Goal: Information Seeking & Learning: Check status

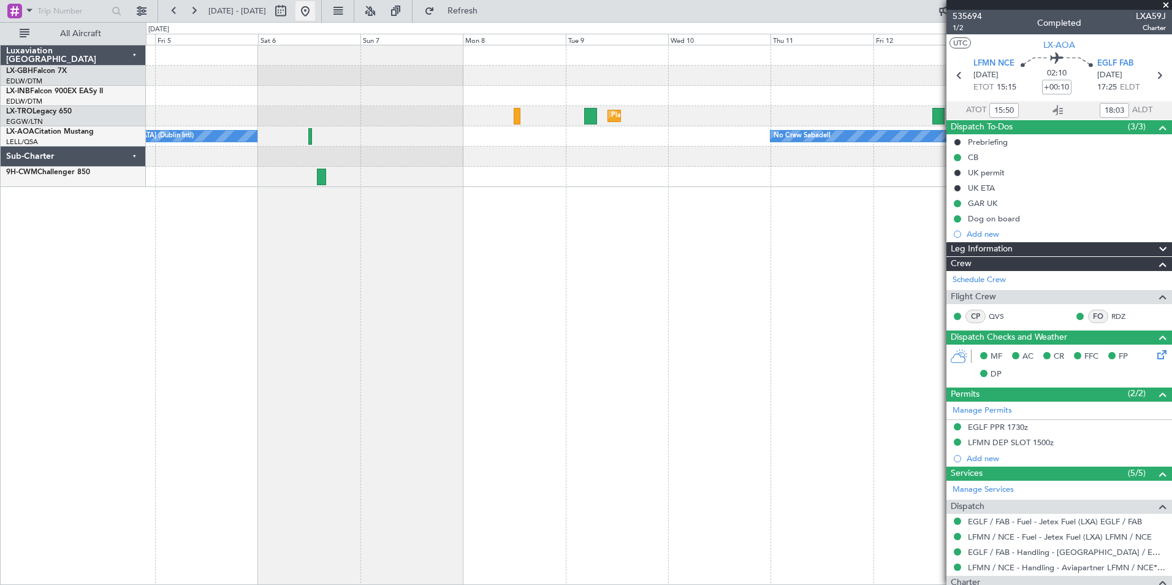
click at [315, 11] on button at bounding box center [306, 11] width 20 height 20
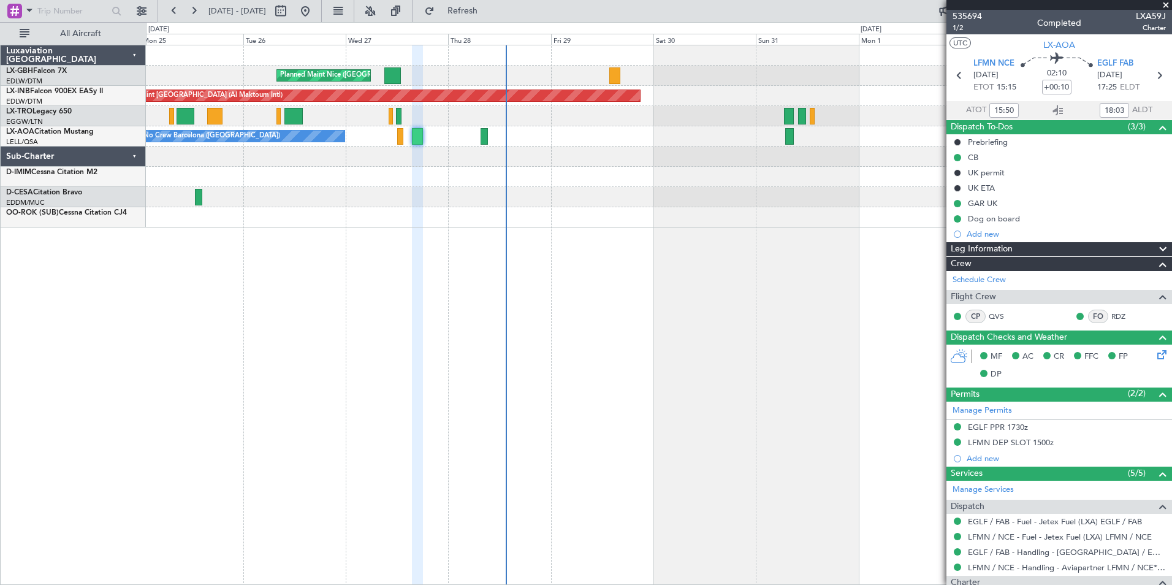
click at [481, 182] on div at bounding box center [659, 177] width 1026 height 20
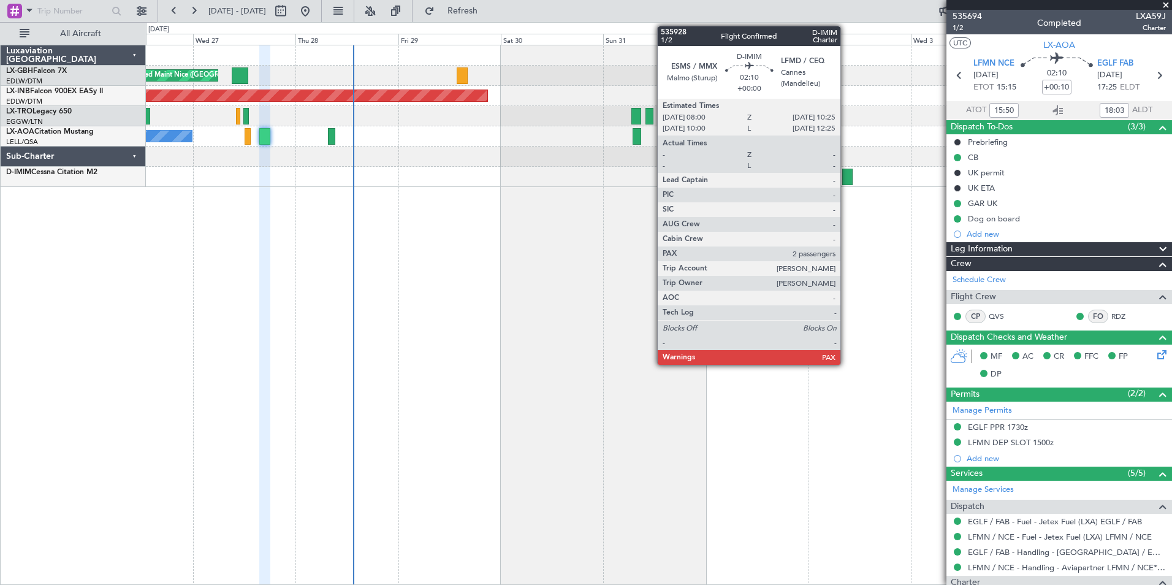
click at [846, 175] on div at bounding box center [847, 177] width 10 height 17
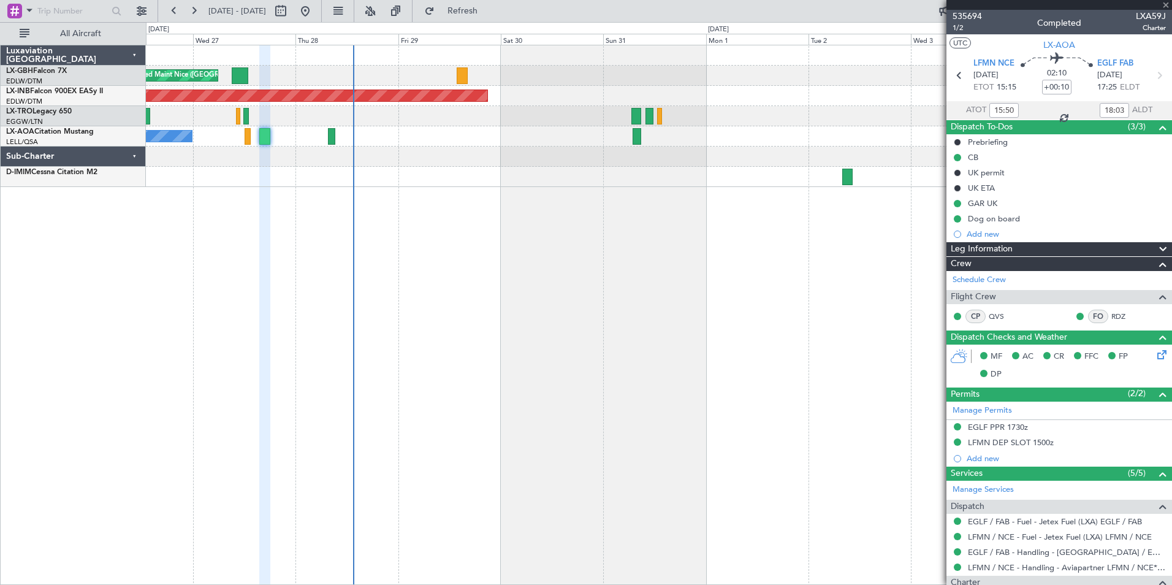
type input "2"
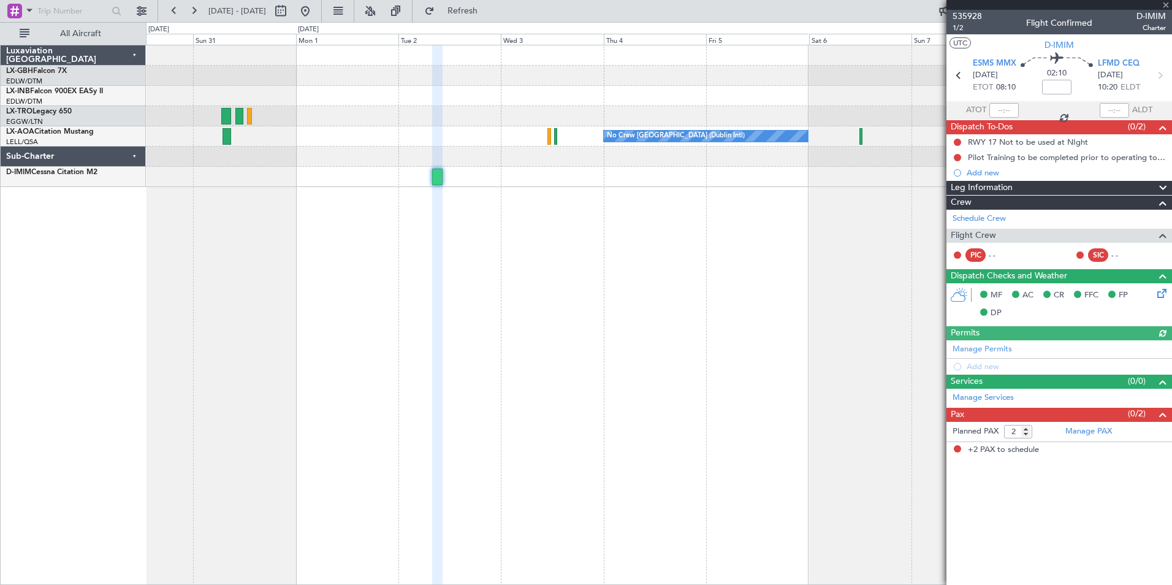
click at [203, 209] on div "Unplanned Maint [GEOGRAPHIC_DATA] (Al Maktoum Intl) Planned [GEOGRAPHIC_DATA] N…" at bounding box center [659, 315] width 1026 height 540
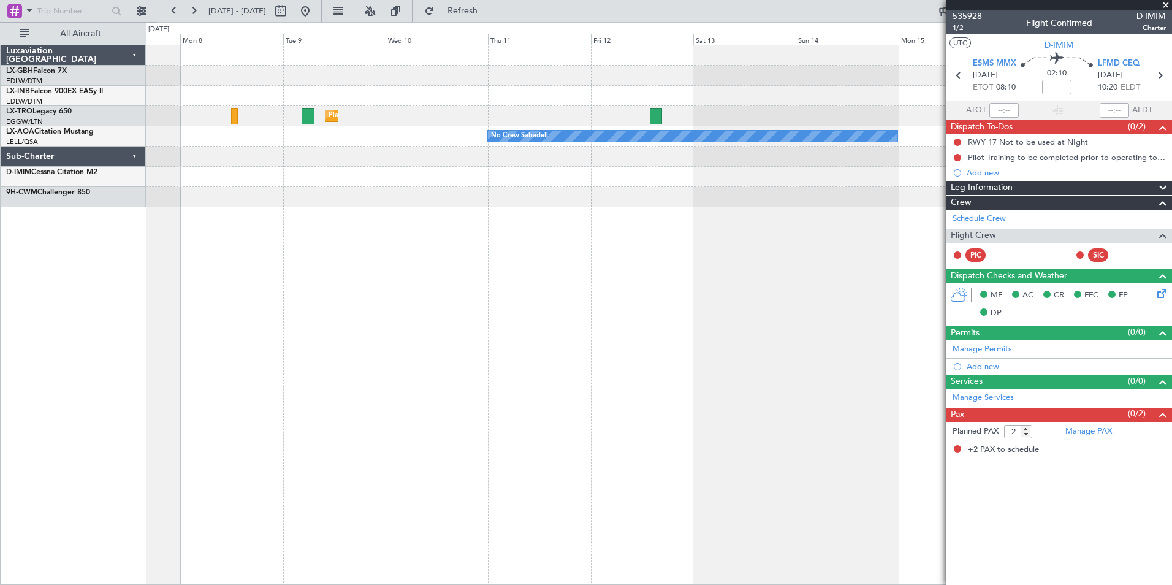
click at [47, 219] on div "Planned Maint Nurnberg Planned [GEOGRAPHIC_DATA] No Crew Sabadell No Crew [GEOG…" at bounding box center [586, 303] width 1172 height 563
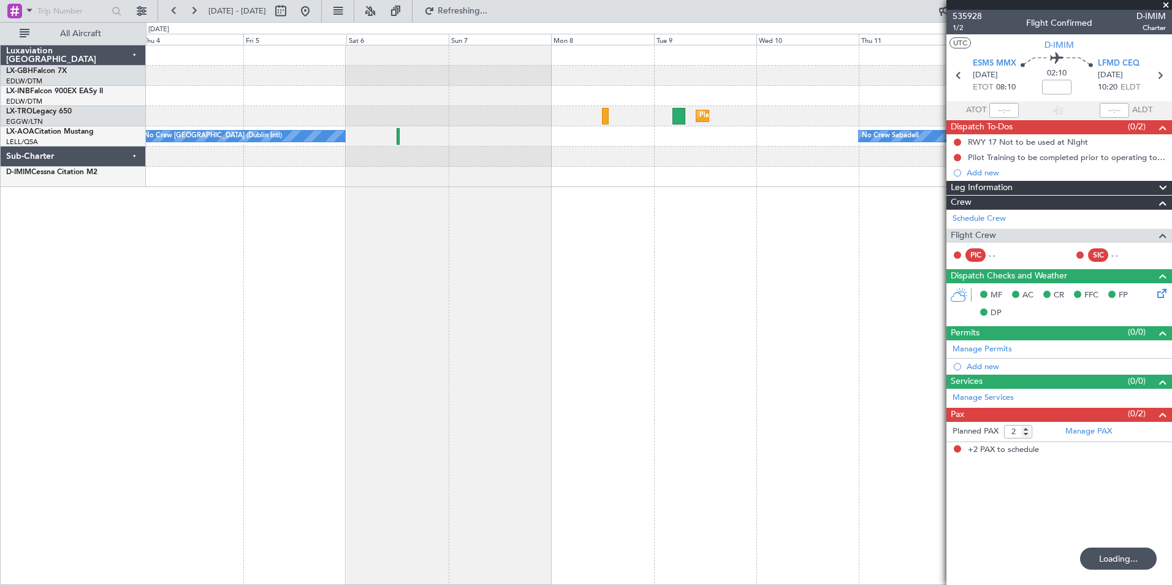
click at [683, 218] on div "Planned Maint Dusseldorf No Crew Sabadell No Crew [GEOGRAPHIC_DATA] (Dublin Int…" at bounding box center [659, 315] width 1026 height 540
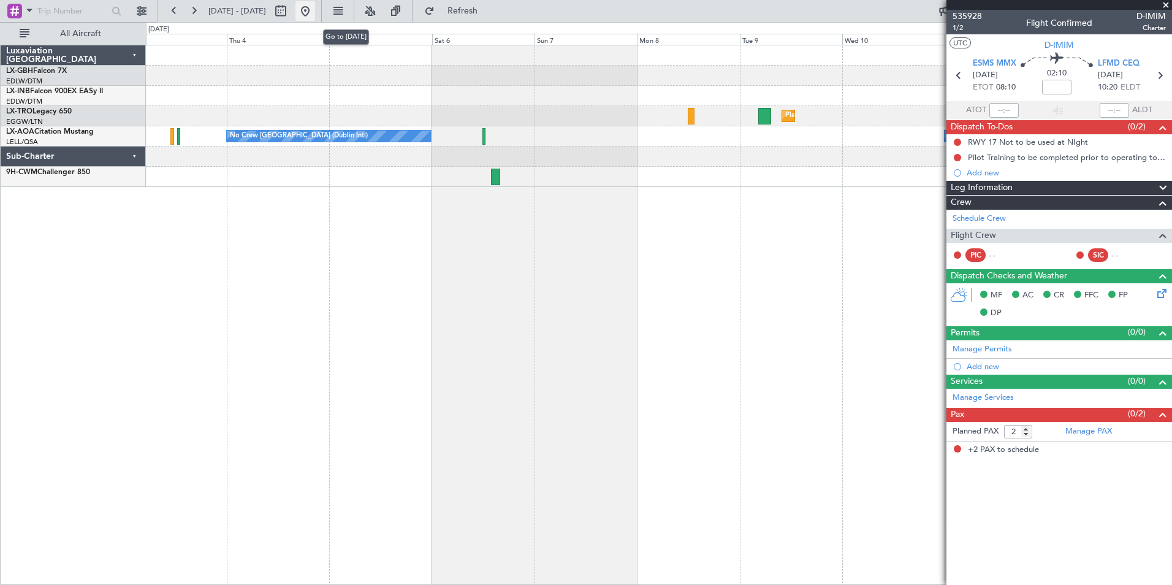
click at [315, 11] on button at bounding box center [306, 11] width 20 height 20
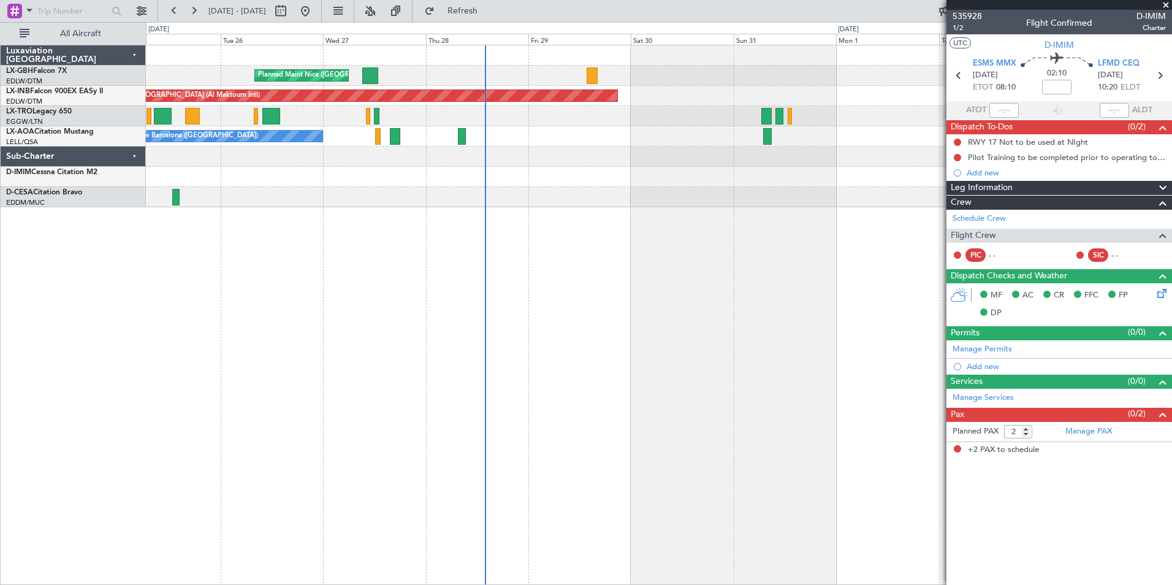
click at [677, 278] on div "Planned Maint Nice ([GEOGRAPHIC_DATA]) Unplanned Maint [GEOGRAPHIC_DATA] (Al Ma…" at bounding box center [659, 315] width 1026 height 540
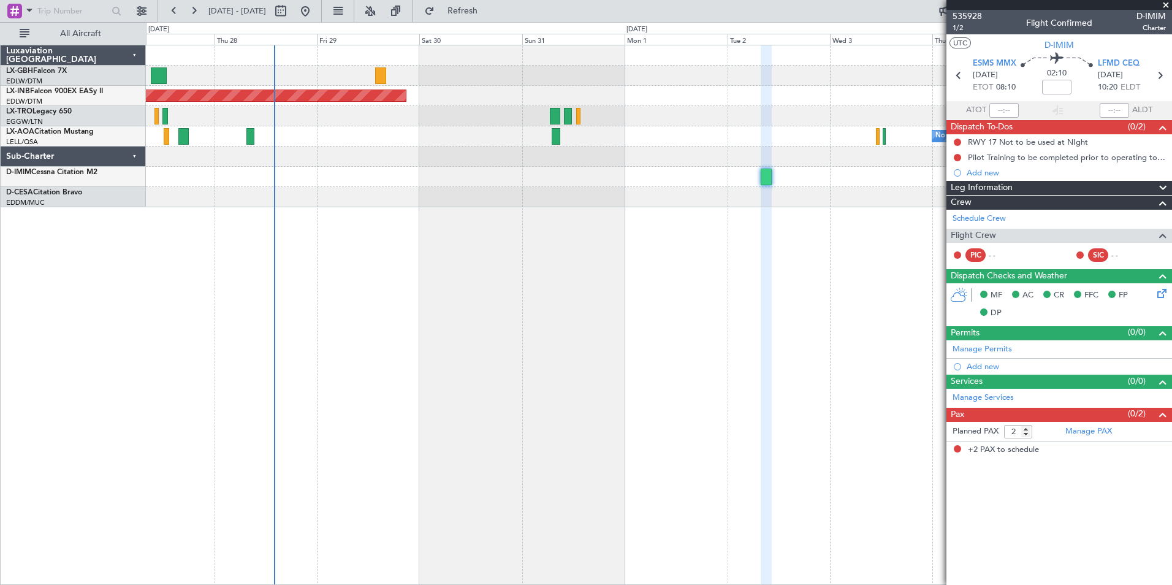
click at [305, 269] on div "Planned Maint Nice ([GEOGRAPHIC_DATA]) Unplanned Maint [GEOGRAPHIC_DATA] (Al Ma…" at bounding box center [659, 315] width 1026 height 540
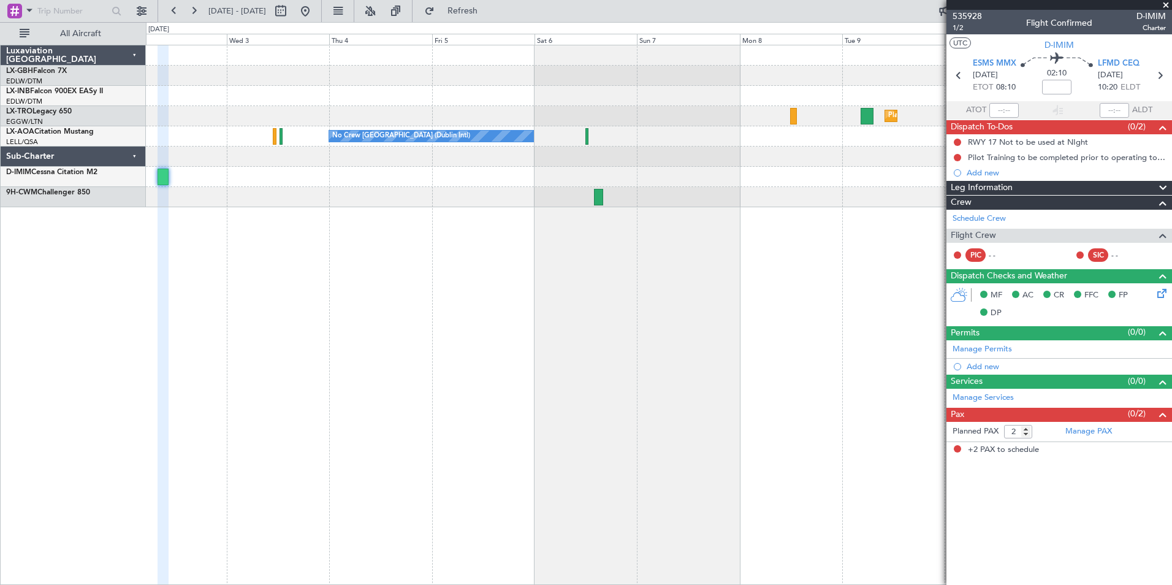
click at [281, 246] on div "Planned Maint Dusseldorf No Crew [GEOGRAPHIC_DATA] (Dublin Intl) No Crew Sabade…" at bounding box center [659, 315] width 1026 height 540
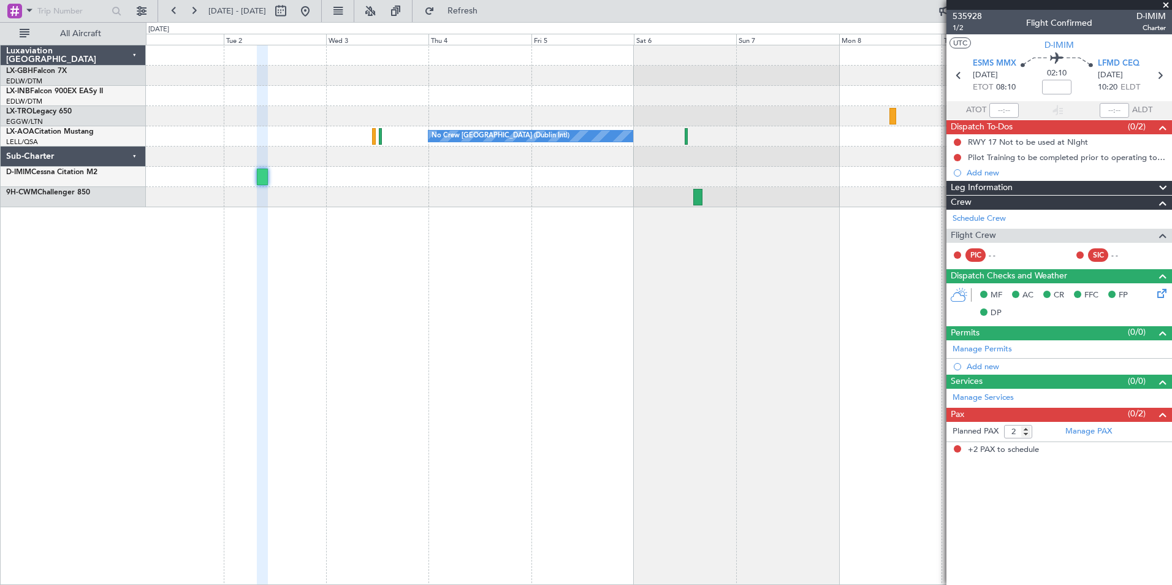
click at [733, 246] on div "Unplanned Maint [GEOGRAPHIC_DATA] (Al Maktoum Intl) Planned [GEOGRAPHIC_DATA] N…" at bounding box center [659, 315] width 1026 height 540
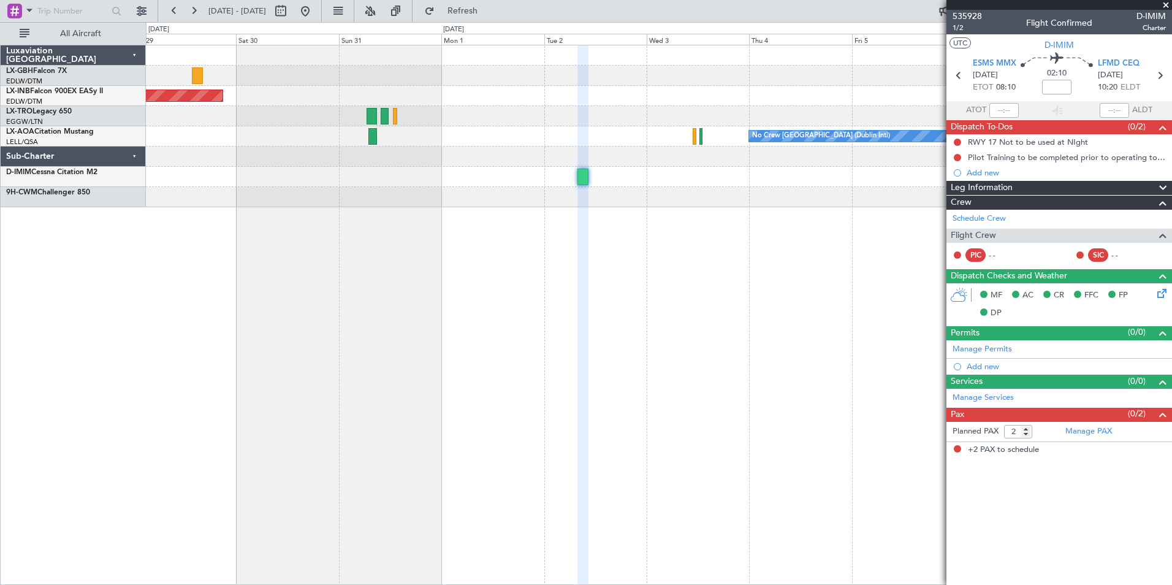
click at [622, 259] on div "Planned Maint Nice ([GEOGRAPHIC_DATA]) Unplanned Maint [GEOGRAPHIC_DATA] (Al Ma…" at bounding box center [659, 315] width 1026 height 540
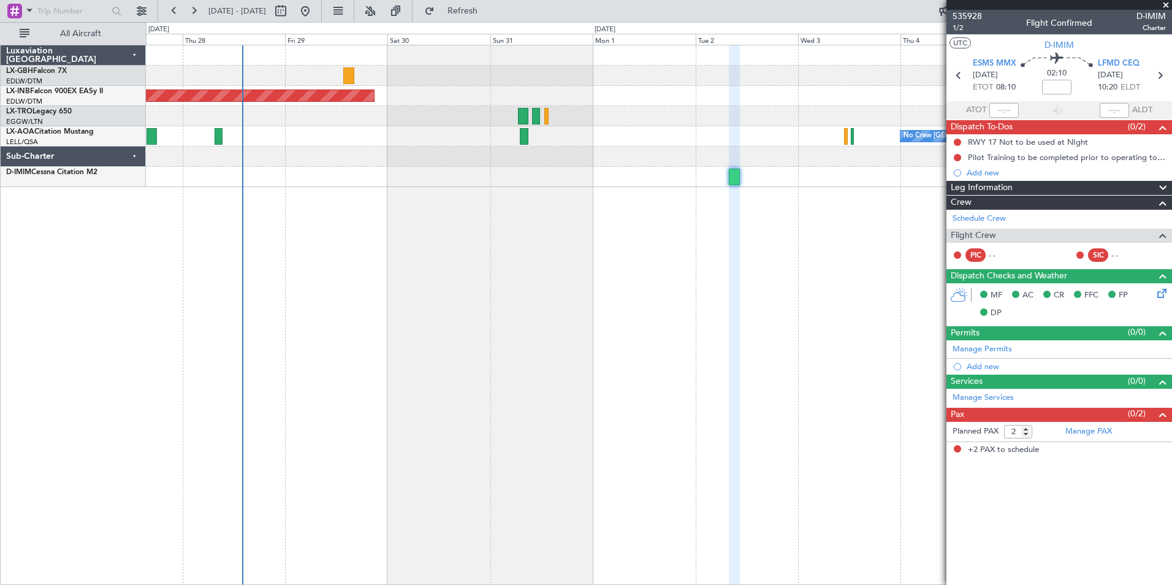
click at [496, 256] on div "Planned Maint Nice ([GEOGRAPHIC_DATA]) Unplanned Maint [GEOGRAPHIC_DATA] (Al Ma…" at bounding box center [659, 315] width 1026 height 540
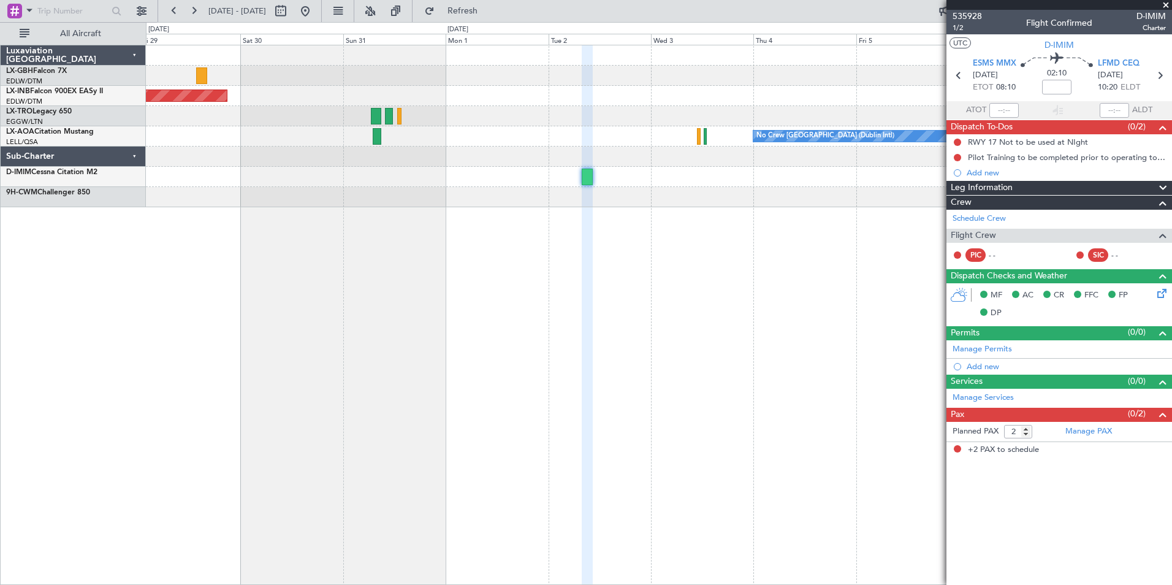
click at [587, 265] on div at bounding box center [587, 315] width 10 height 540
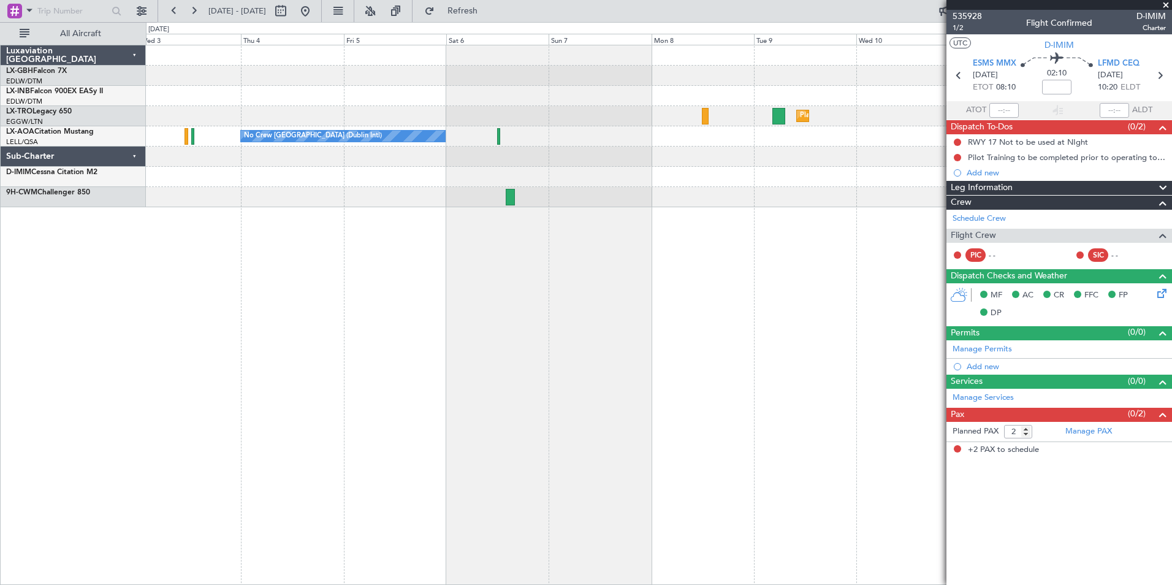
click at [303, 258] on div "Planned Maint Dusseldorf No Crew [GEOGRAPHIC_DATA] (Dublin Intl) No Crew Sabade…" at bounding box center [659, 315] width 1026 height 540
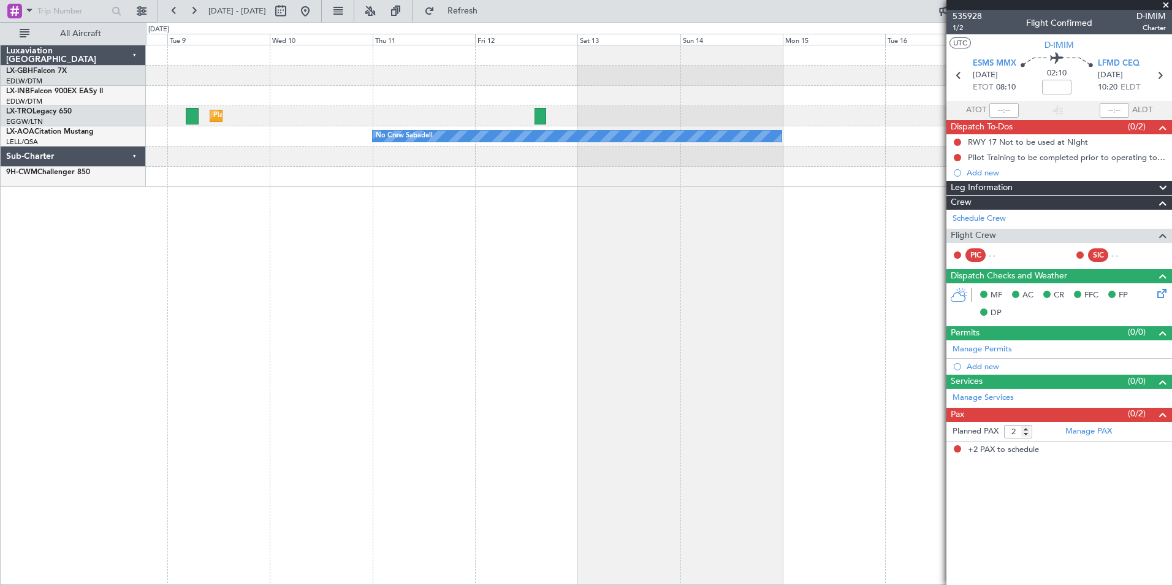
click at [57, 278] on div "Planned Maint Nurnberg Planned [GEOGRAPHIC_DATA] No Crew Sabadell Luxaviation […" at bounding box center [586, 303] width 1172 height 563
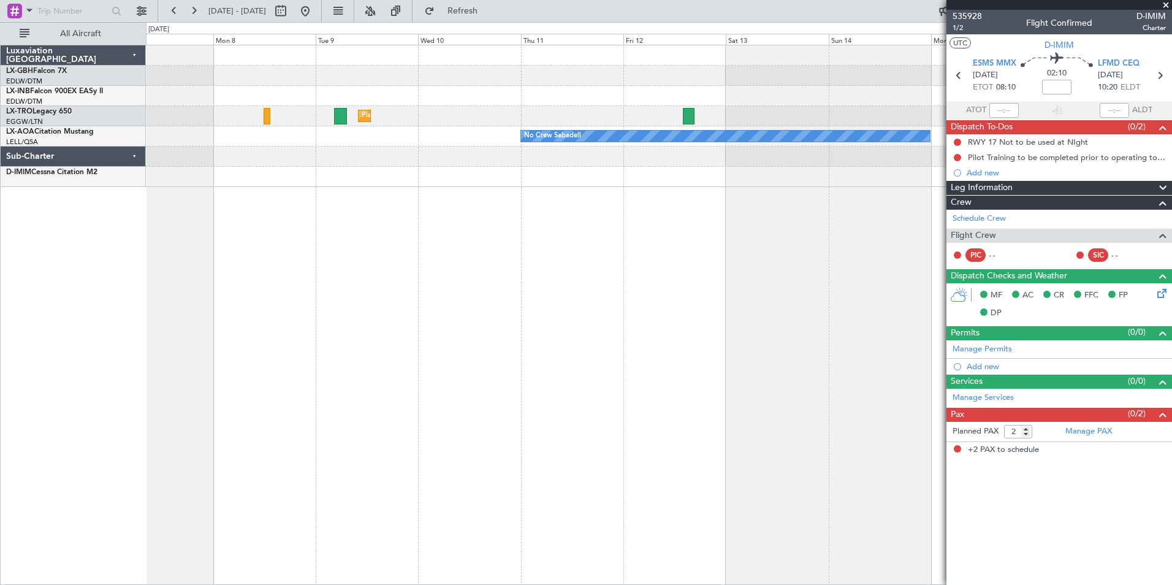
click at [816, 215] on div "Planned Maint Nurnberg Planned [GEOGRAPHIC_DATA] No Crew Sabadell No Crew [GEOG…" at bounding box center [659, 315] width 1026 height 540
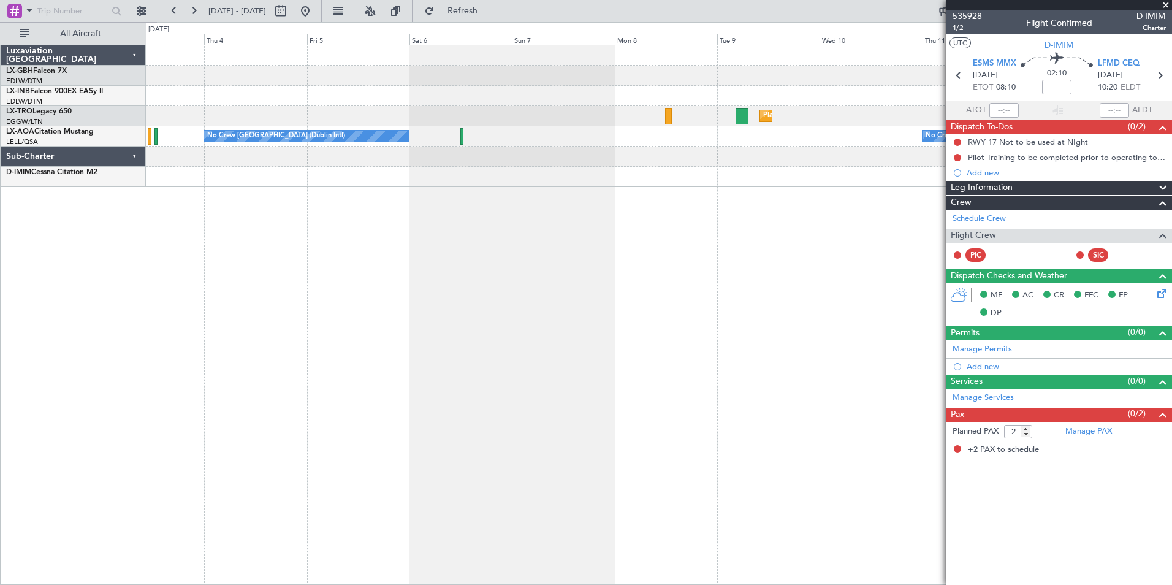
click at [667, 230] on div "Planned Maint Dusseldorf No Crew [GEOGRAPHIC_DATA] (Dublin Intl) No Crew Sabade…" at bounding box center [659, 315] width 1026 height 540
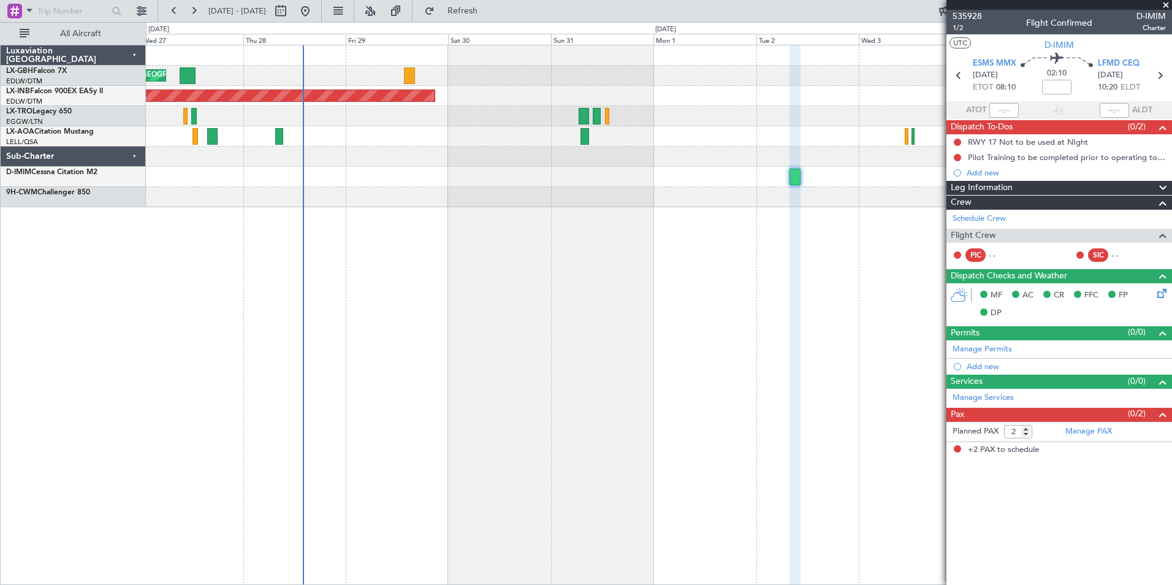
click at [671, 223] on div "Planned Maint Nice ([GEOGRAPHIC_DATA]) Unplanned Maint [GEOGRAPHIC_DATA] (Al Ma…" at bounding box center [659, 315] width 1026 height 540
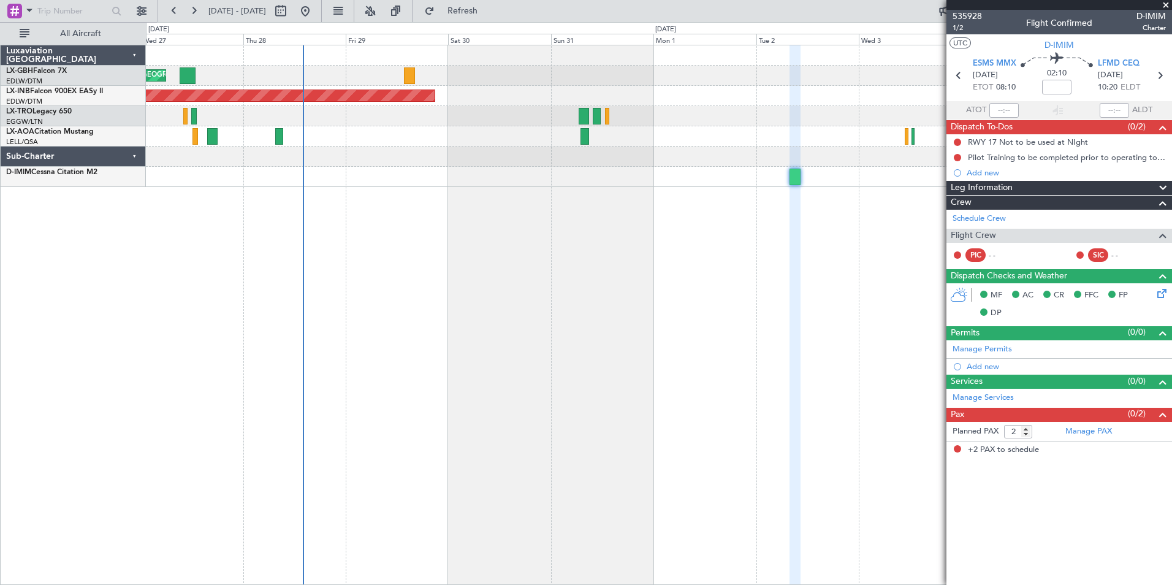
click at [279, 253] on div "Planned Maint Nice ([GEOGRAPHIC_DATA]) Unplanned Maint [GEOGRAPHIC_DATA] (Al Ma…" at bounding box center [659, 315] width 1026 height 540
